Goal: Information Seeking & Learning: Learn about a topic

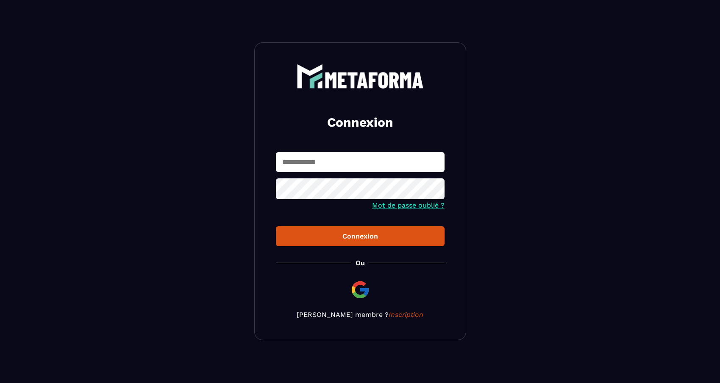
click at [316, 164] on input "text" at bounding box center [360, 162] width 169 height 20
type input "**********"
click at [327, 227] on button "Connexion" at bounding box center [360, 236] width 169 height 20
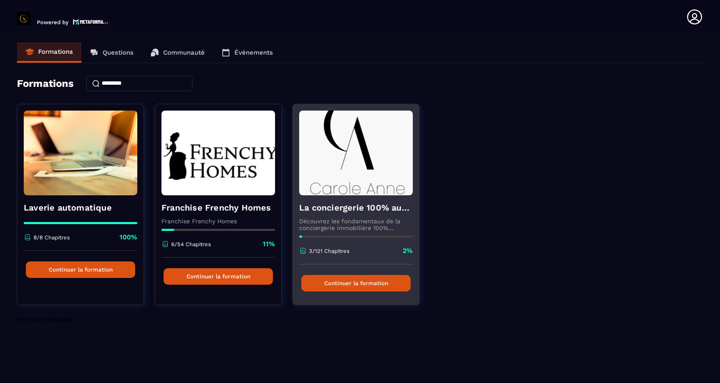
click at [362, 128] on img at bounding box center [356, 153] width 114 height 85
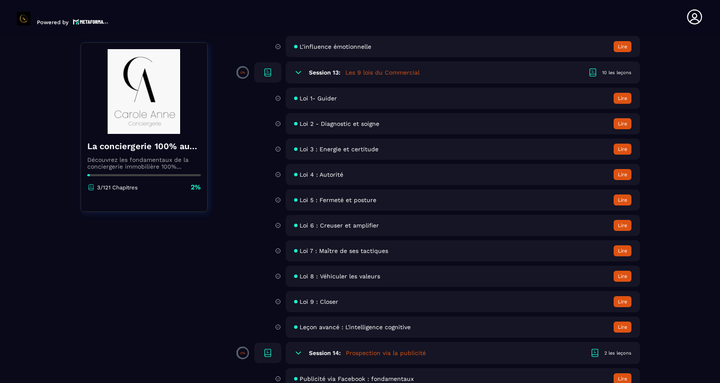
scroll to position [1158, 0]
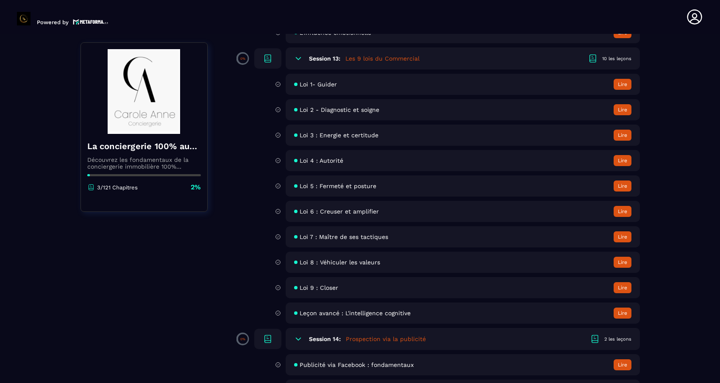
click at [628, 86] on button "Lire" at bounding box center [622, 84] width 18 height 11
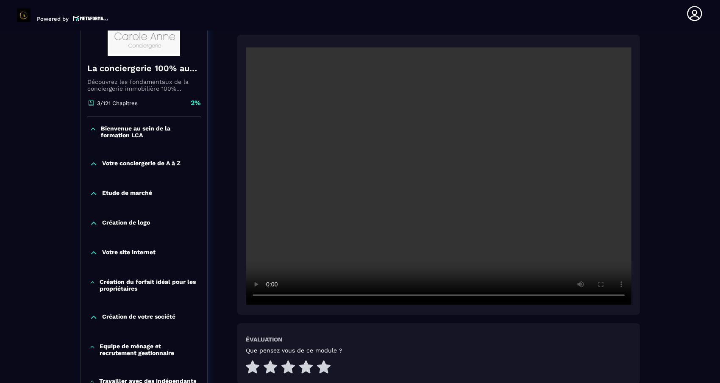
scroll to position [126, 0]
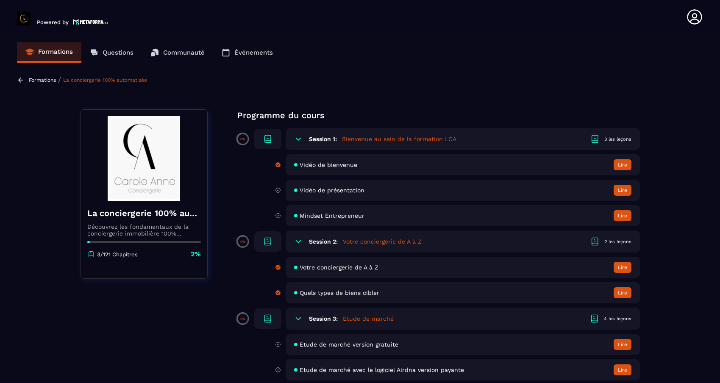
click at [22, 77] on icon at bounding box center [21, 80] width 8 height 8
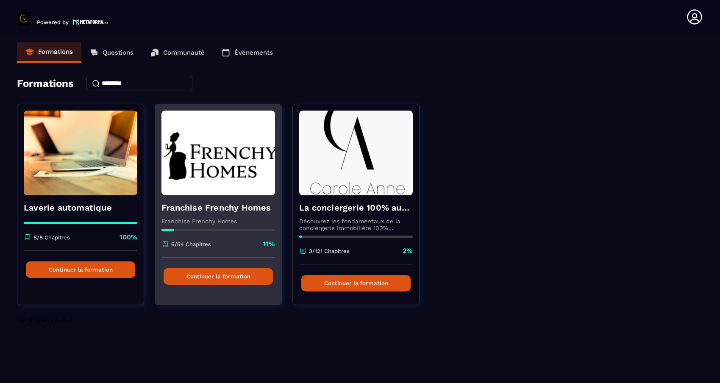
click at [199, 161] on img at bounding box center [218, 153] width 114 height 85
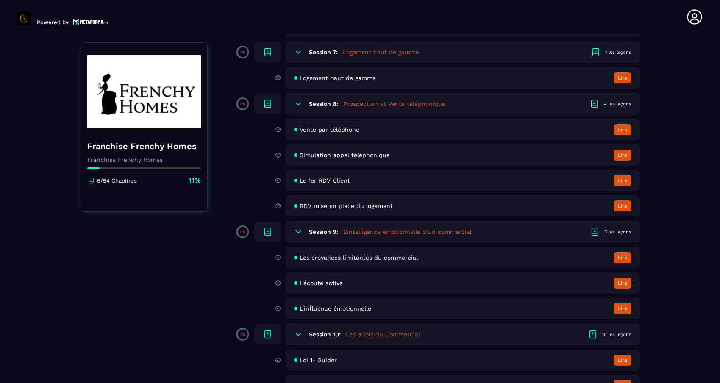
scroll to position [623, 0]
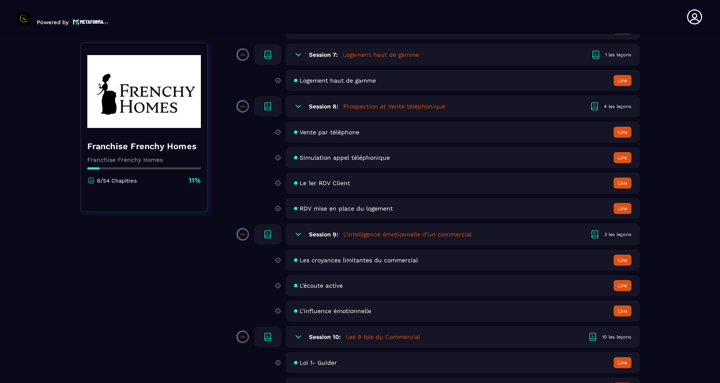
click at [623, 159] on button "Lire" at bounding box center [622, 157] width 18 height 11
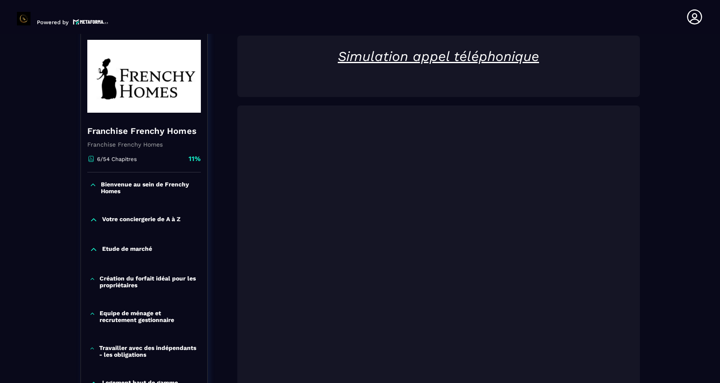
scroll to position [3, 0]
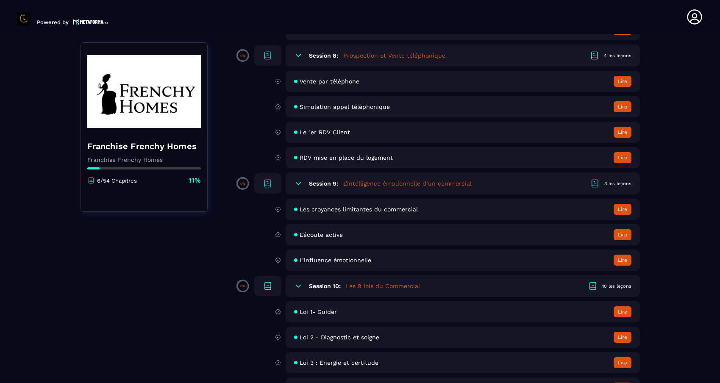
scroll to position [675, 0]
click at [619, 81] on button "Lire" at bounding box center [622, 80] width 18 height 11
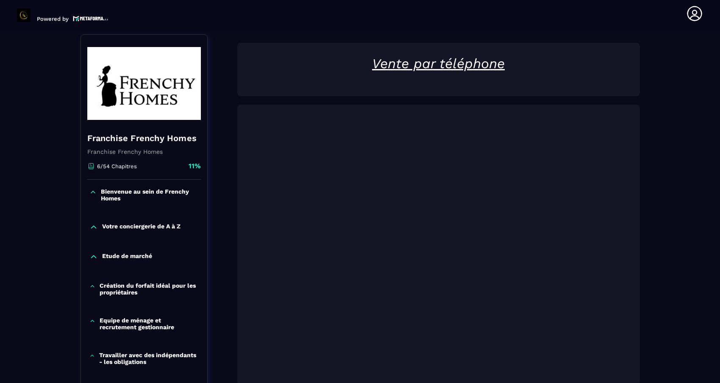
scroll to position [88, 0]
